Goal: Information Seeking & Learning: Understand process/instructions

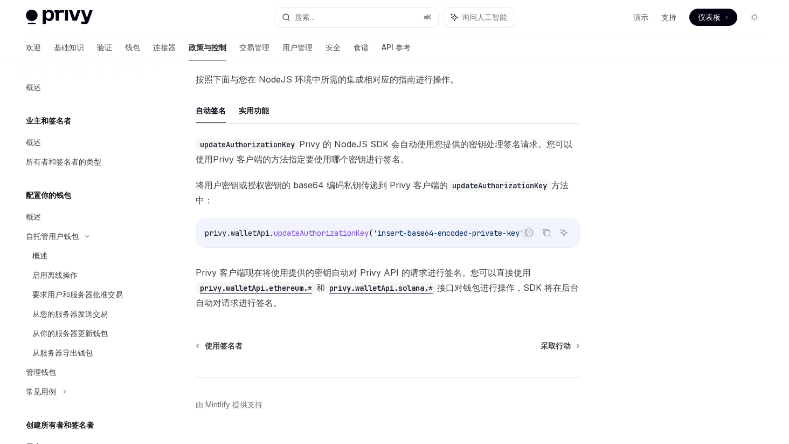
scroll to position [386, 0]
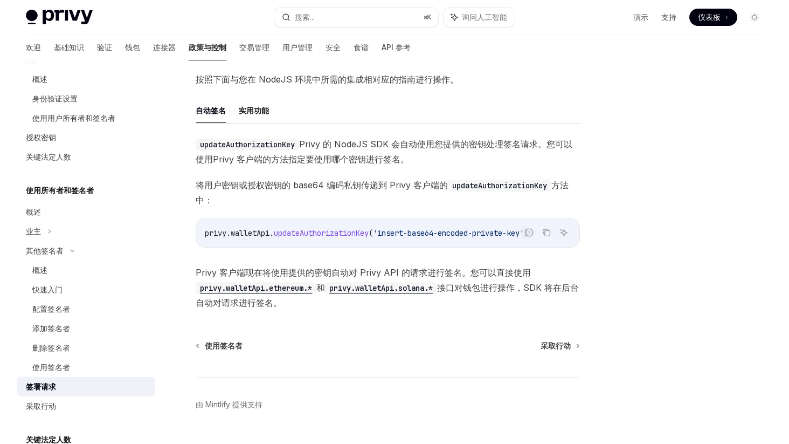
click at [303, 162] on font "指定要使用哪个密钥进行签名。" at bounding box center [348, 159] width 121 height 11
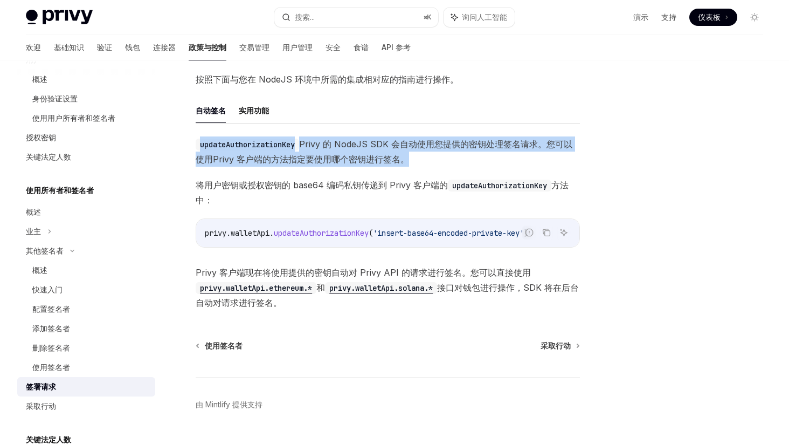
click at [303, 162] on font "指定要使用哪个密钥进行签名。" at bounding box center [348, 159] width 121 height 11
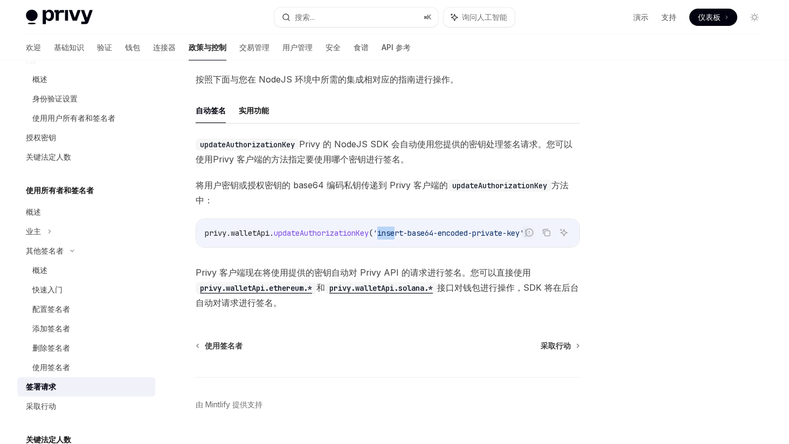
drag, startPoint x: 405, startPoint y: 232, endPoint x: 386, endPoint y: 234, distance: 18.4
click at [386, 234] on span "'insert-base64-encoded-private-key'" at bounding box center [448, 233] width 151 height 10
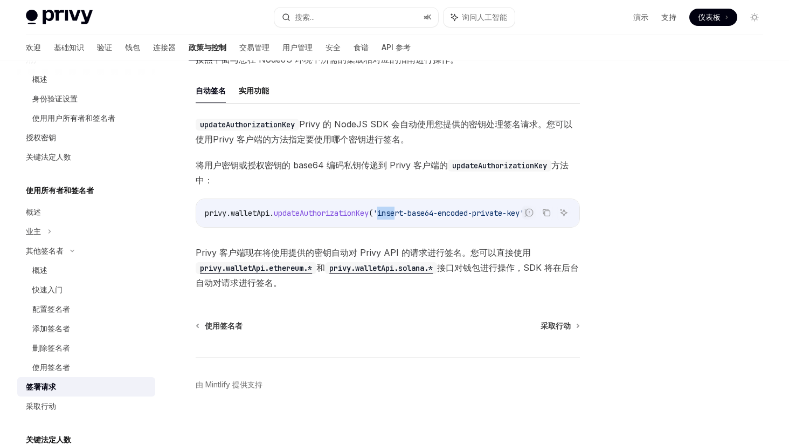
scroll to position [302, 0]
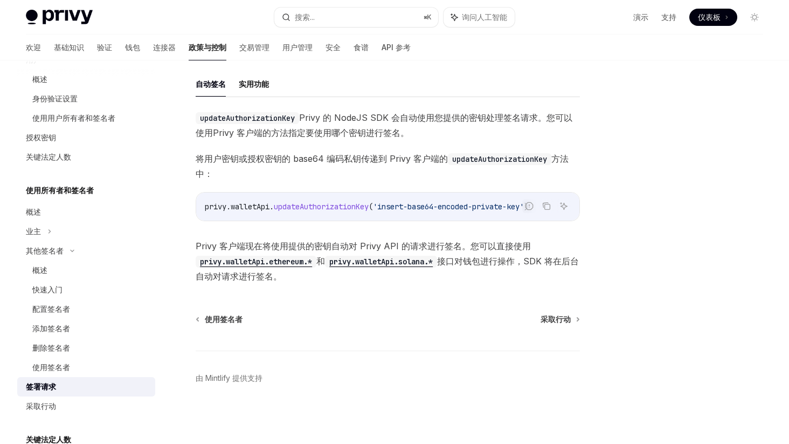
click at [383, 240] on font "Privy 客户端现在将使用提供的密钥自动对 Privy API 的请求进行签名。您可以直接使用" at bounding box center [363, 245] width 335 height 11
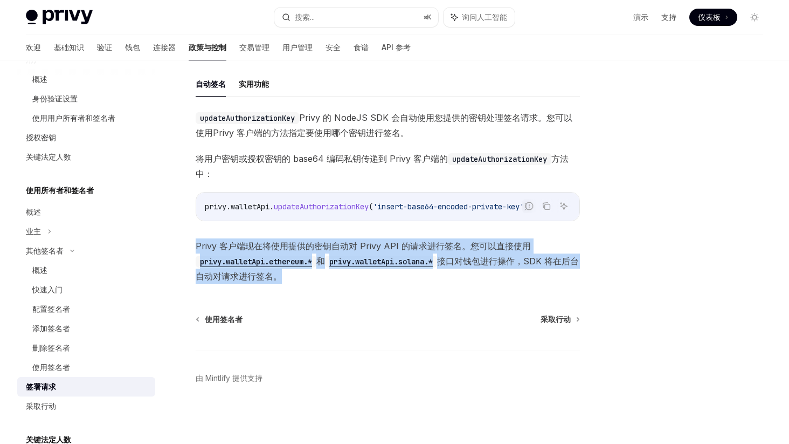
click at [383, 240] on font "Privy 客户端现在将使用提供的密钥自动对 Privy API 的请求进行签名。您可以直接使用" at bounding box center [363, 245] width 335 height 11
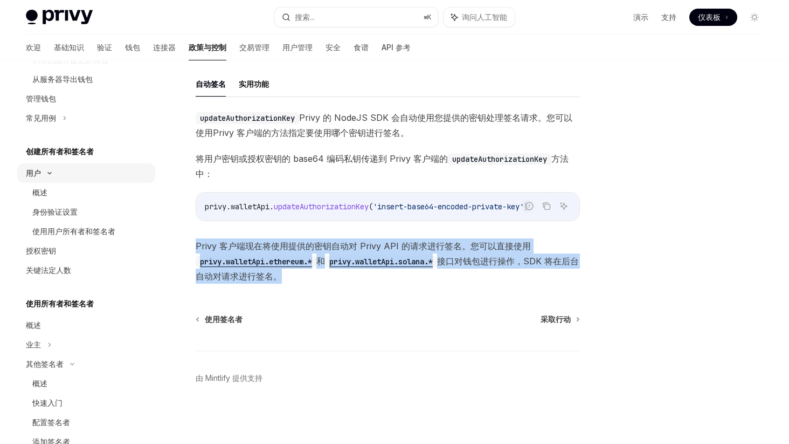
scroll to position [265, 0]
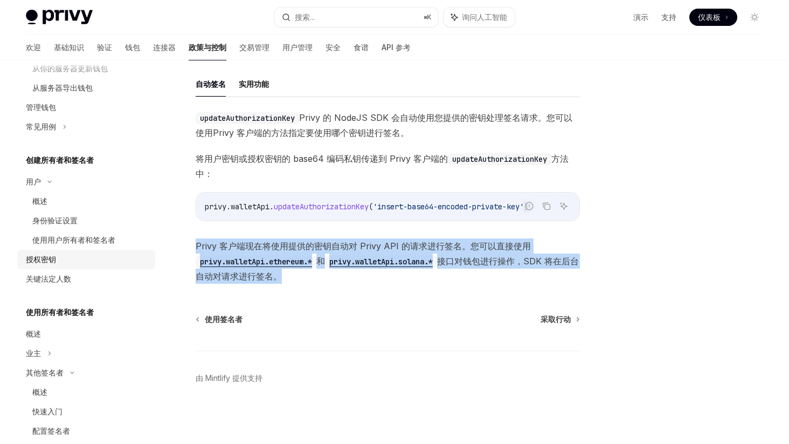
click at [75, 255] on div "授权密钥" at bounding box center [87, 259] width 123 height 13
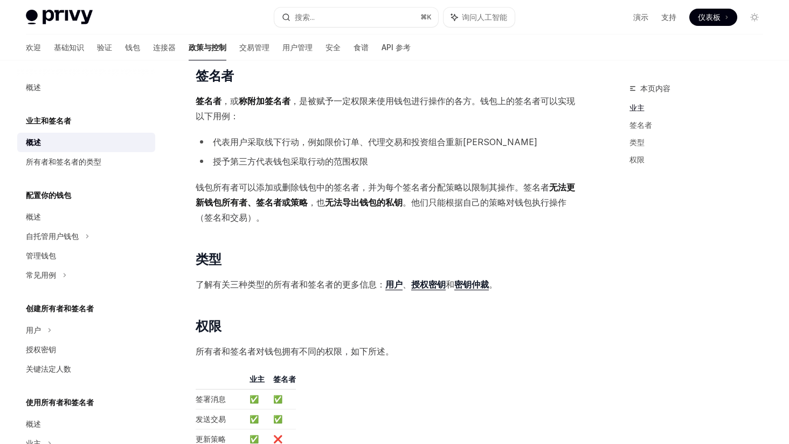
scroll to position [550, 0]
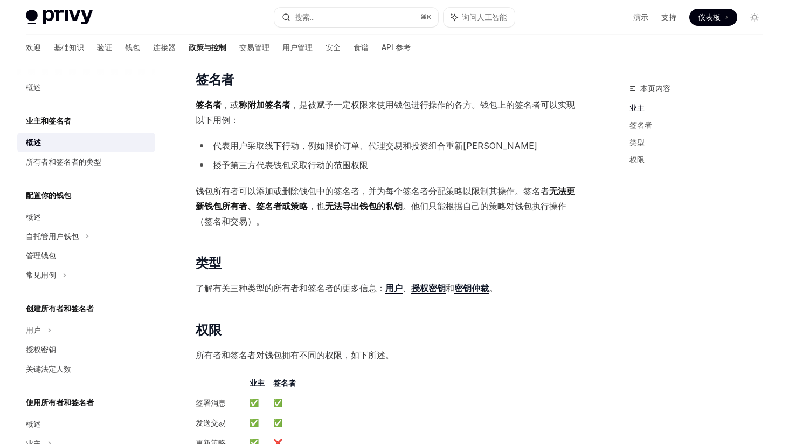
click at [332, 142] on font "代表用户采取线下行动，例如限价订单、代理交易和投资组合重新平衡" at bounding box center [375, 145] width 325 height 11
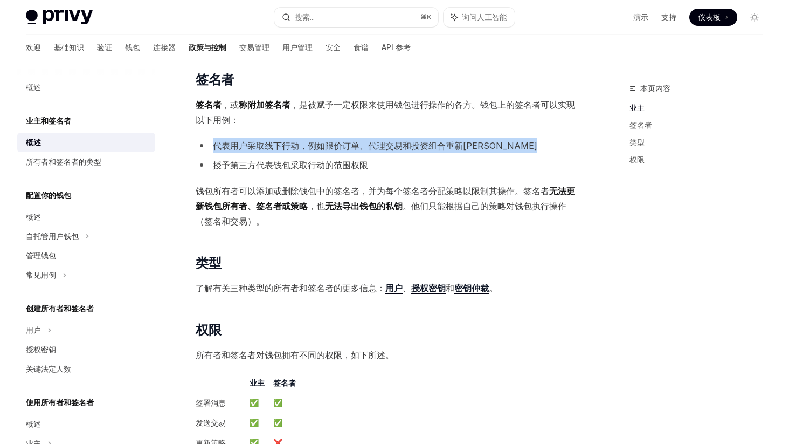
click at [332, 142] on font "代表用户采取线下行动，例如限价订单、代理交易和投资组合重新平衡" at bounding box center [375, 145] width 325 height 11
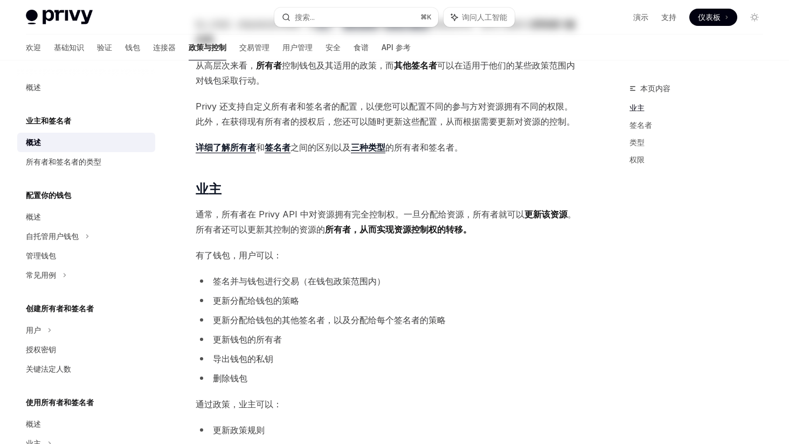
scroll to position [0, 0]
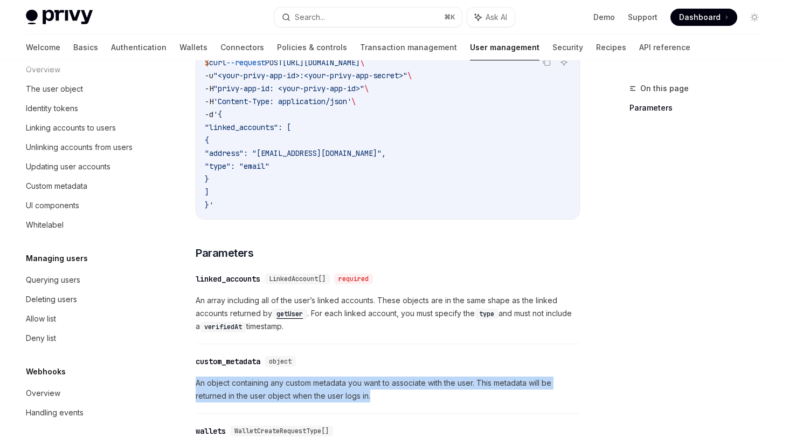
scroll to position [336, 0]
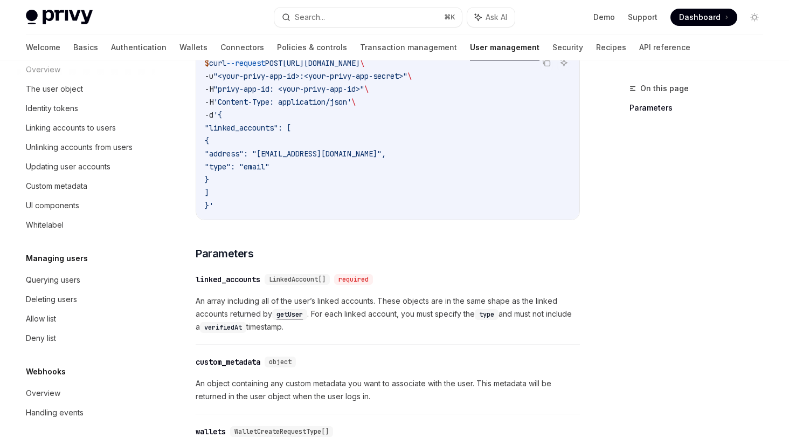
click at [223, 193] on code "$ curl --request POST [URL][DOMAIN_NAME] \ -u "<your-privy-app-id>:<your-privy-…" at bounding box center [388, 134] width 366 height 155
drag, startPoint x: 221, startPoint y: 191, endPoint x: 215, endPoint y: 130, distance: 61.7
click at [215, 130] on code "$ curl --request POST [URL][DOMAIN_NAME] \ -u "<your-privy-app-id>:<your-privy-…" at bounding box center [388, 134] width 366 height 155
copy code ""linked_accounts": [ { "address": "[EMAIL_ADDRESS][DOMAIN_NAME]", "type": "emai…"
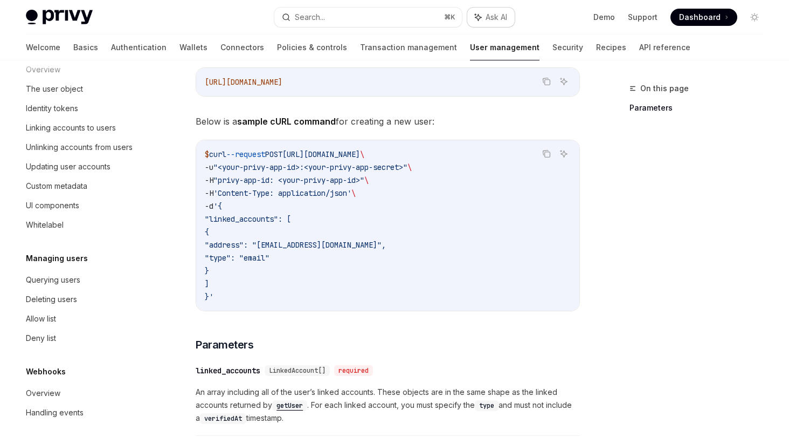
scroll to position [276, 0]
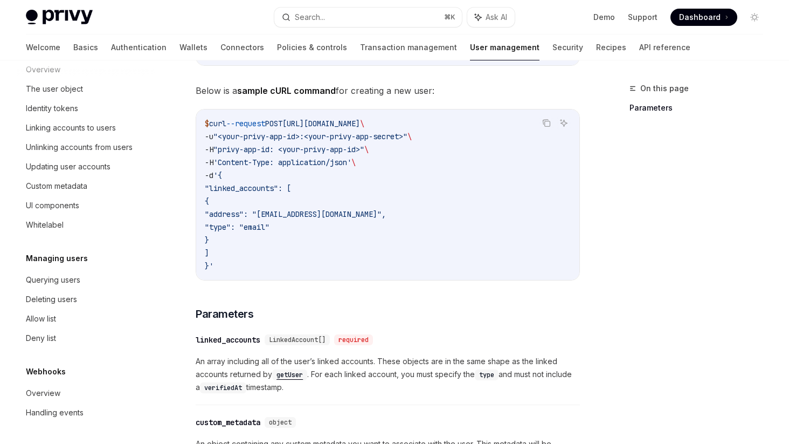
click at [358, 179] on code "$ curl --request POST [URL][DOMAIN_NAME] \ -u "<your-privy-app-id>:<your-privy-…" at bounding box center [388, 194] width 366 height 155
click at [356, 162] on span "\" at bounding box center [353, 162] width 4 height 10
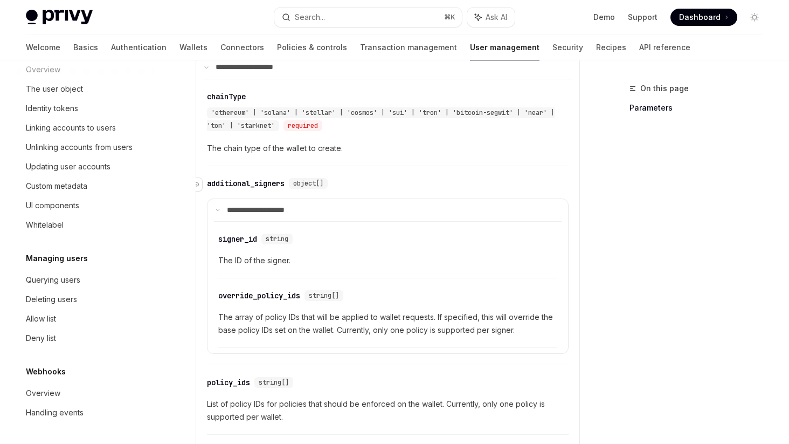
scroll to position [748, 0]
click at [244, 183] on div "additional_signers" at bounding box center [246, 184] width 78 height 11
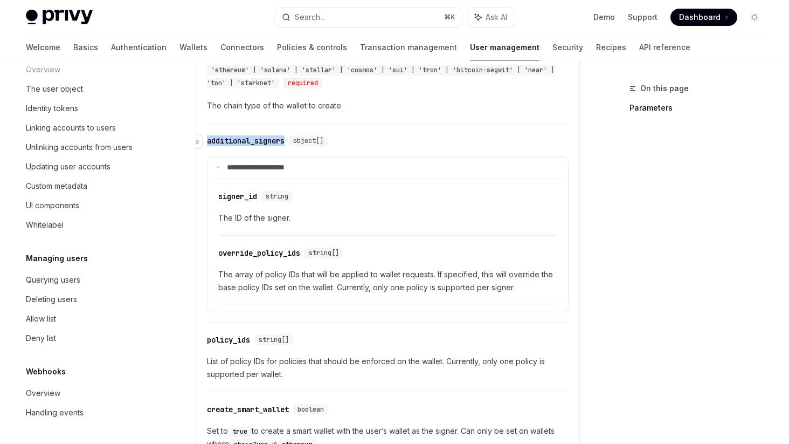
click at [244, 183] on div "**********" at bounding box center [388, 226] width 362 height 194
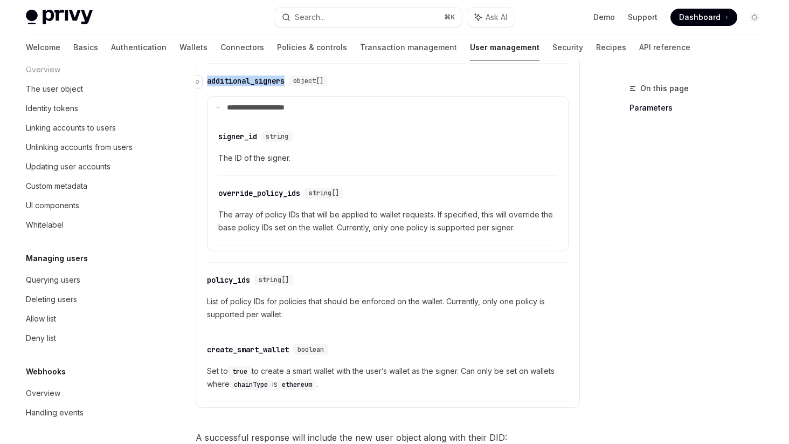
scroll to position [854, 0]
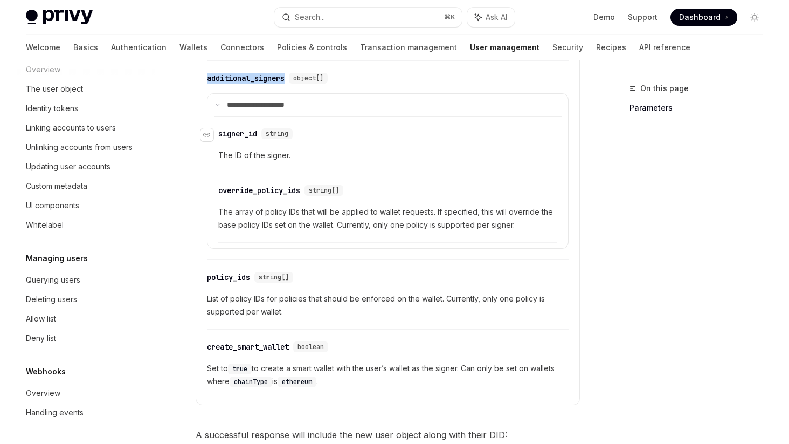
click at [235, 132] on div "signer_id" at bounding box center [237, 133] width 39 height 11
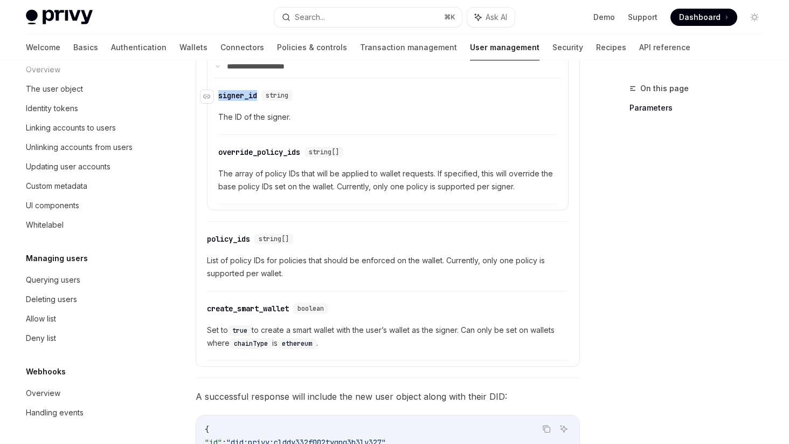
click at [235, 132] on div "​ signer_id string The ID of the signer. ​ override_policy_ids string[] The arr…" at bounding box center [388, 141] width 348 height 127
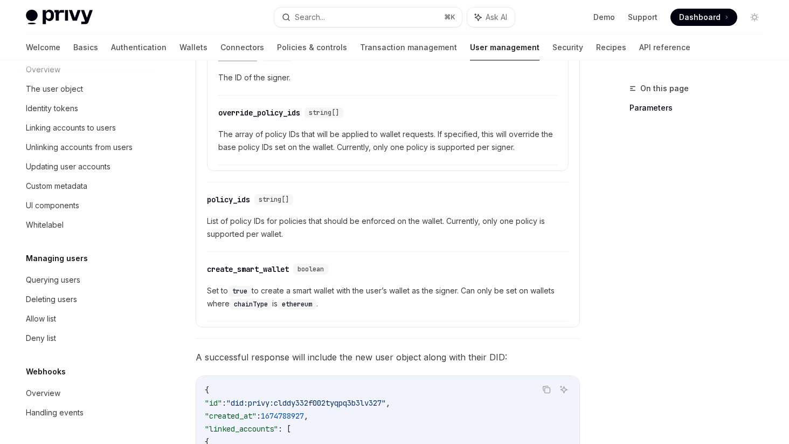
scroll to position [934, 0]
